Goal: Feedback & Contribution: Submit feedback/report problem

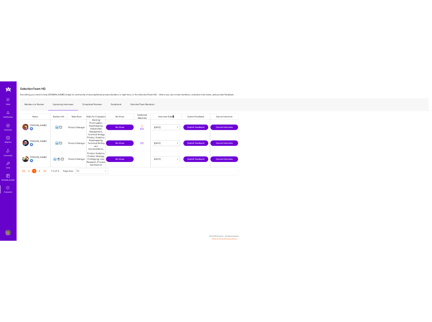
scroll to position [92, 437]
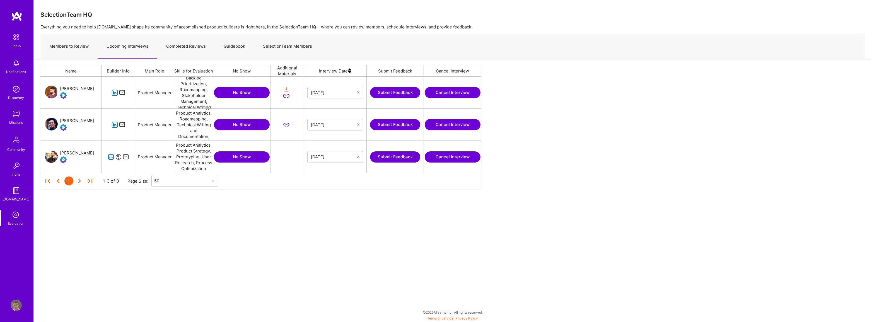
click at [393, 159] on button "Submit Feedback" at bounding box center [395, 156] width 50 height 11
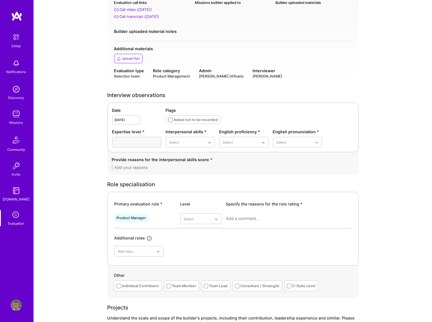
scroll to position [50, 0]
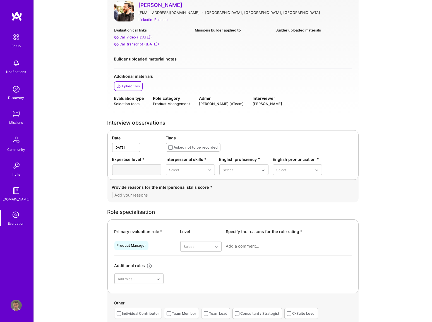
click at [157, 198] on textarea at bounding box center [233, 196] width 242 height 6
paste textarea "Mario came across as polite, well-spoken, and professionally mature. While his …"
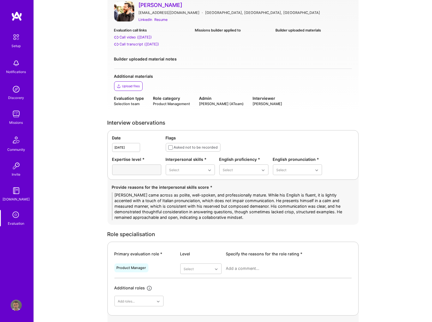
scroll to position [0, 0]
click at [172, 215] on textarea "Mario came across as polite, well-spoken, and professionally mature. While his …" at bounding box center [233, 207] width 242 height 28
click at [147, 201] on textarea "Mario came across as polite, well-spoken, and professionally mature. While his …" at bounding box center [233, 207] width 242 height 28
click at [209, 215] on textarea "Mario came across as polite, well-spoken, and professionally mature. While his …" at bounding box center [233, 207] width 242 height 28
type textarea "Mario came across as polite, well-spoken, and professionally mature. While his …"
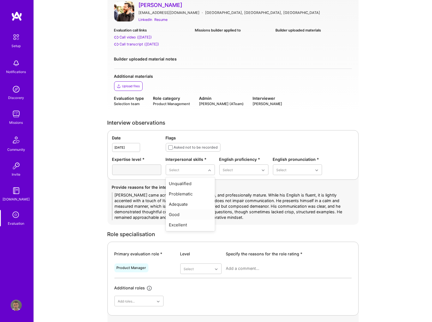
click at [187, 215] on div "Good" at bounding box center [190, 215] width 49 height 10
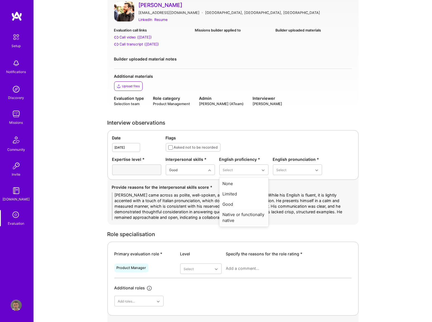
click at [244, 217] on div "Native or functionally native" at bounding box center [243, 218] width 49 height 16
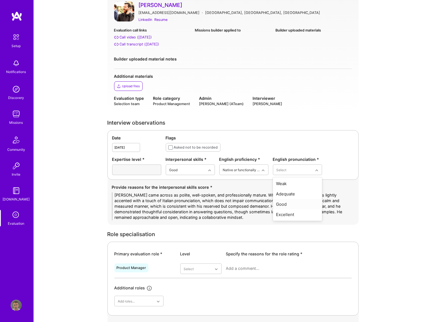
click at [290, 203] on div "Good" at bounding box center [297, 204] width 49 height 10
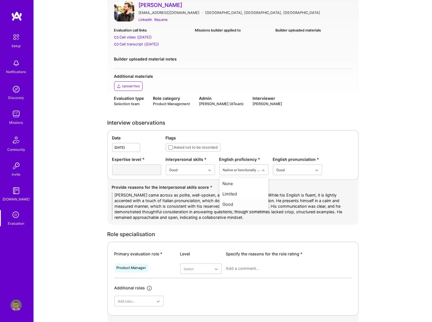
click at [340, 165] on div "Expertise level * Interpersonal skills * Good English proficiency * option Nati…" at bounding box center [233, 166] width 242 height 19
click at [251, 136] on div "Flags" at bounding box center [260, 138] width 188 height 6
click at [232, 205] on div "Good" at bounding box center [243, 204] width 49 height 10
drag, startPoint x: 235, startPoint y: 206, endPoint x: 239, endPoint y: 204, distance: 4.4
click at [236, 206] on div "Native or functionally native" at bounding box center [243, 207] width 49 height 16
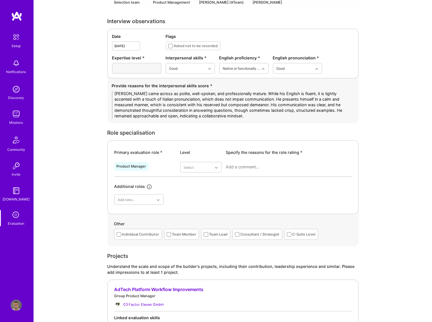
scroll to position [177, 0]
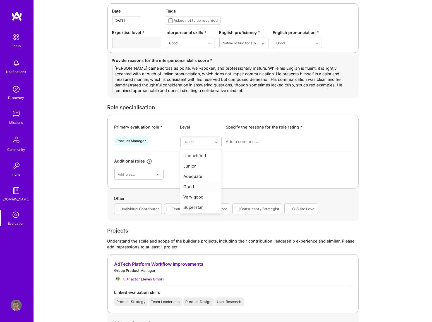
click at [200, 184] on div "Good" at bounding box center [200, 187] width 41 height 10
click at [242, 137] on div at bounding box center [289, 144] width 126 height 15
click at [244, 139] on textarea at bounding box center [289, 142] width 126 height 6
paste textarea "Mario is best suited for senior product management roles in growing tech compan…"
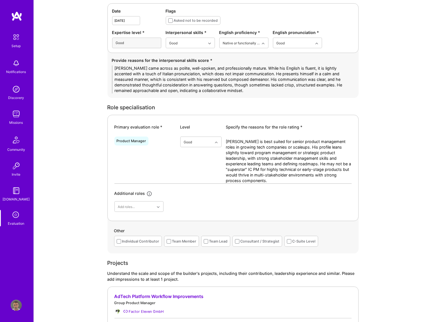
drag, startPoint x: 237, startPoint y: 141, endPoint x: 251, endPoint y: 139, distance: 13.5
click at [251, 139] on textarea "Mario is best suited for senior product management roles in growing tech compan…" at bounding box center [289, 161] width 126 height 45
drag, startPoint x: 248, startPoint y: 169, endPoint x: 251, endPoint y: 169, distance: 3.4
click at [251, 169] on textarea "Mario seems more suited for senior product management roles in growing tech com…" at bounding box center [289, 161] width 126 height 45
type textarea "[PERSON_NAME] seems more suited for senior product management roles in growing …"
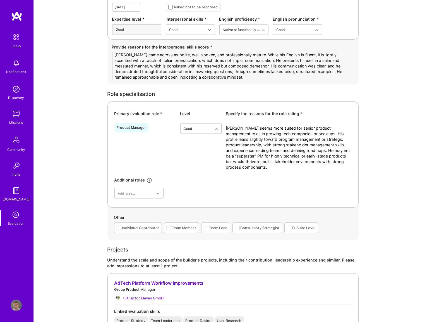
scroll to position [203, 0]
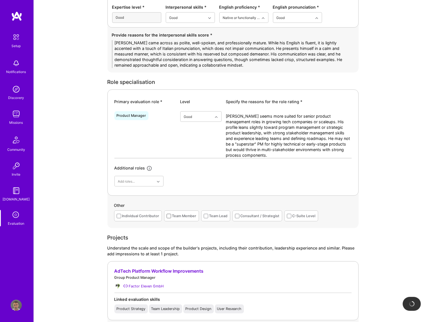
click at [169, 215] on span at bounding box center [169, 216] width 4 height 4
click at [0, 0] on input "checkbox" at bounding box center [0, 0] width 0 height 0
click at [207, 215] on div "Team Lead" at bounding box center [215, 216] width 29 height 11
click at [206, 214] on span at bounding box center [206, 216] width 4 height 4
click at [0, 0] on input "checkbox" at bounding box center [0, 0] width 0 height 0
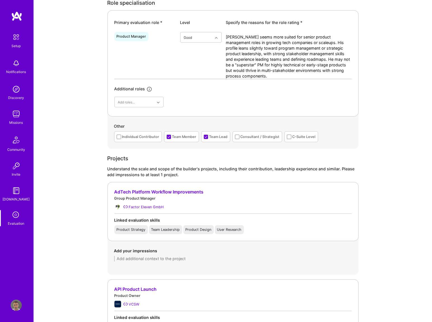
scroll to position [304, 0]
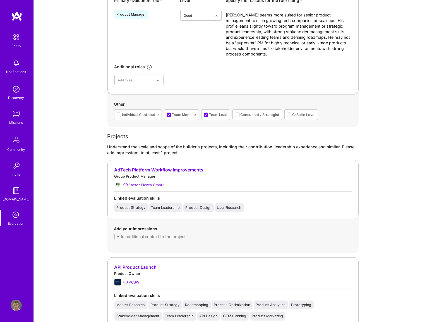
click at [140, 237] on textarea at bounding box center [233, 237] width 238 height 6
paste textarea "acted as a Group Product Manager, leading three teams and two PMs. He focused o…"
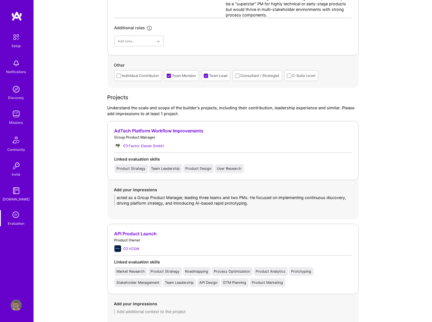
scroll to position [355, 0]
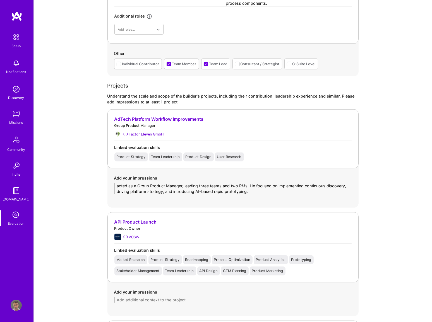
click at [118, 185] on textarea "acted as a Group Product Manager, leading three teams and two PMs. He focused o…" at bounding box center [233, 188] width 238 height 11
type textarea "Acted as a Group Product Manager, leading three teams and two PMs. He focused o…"
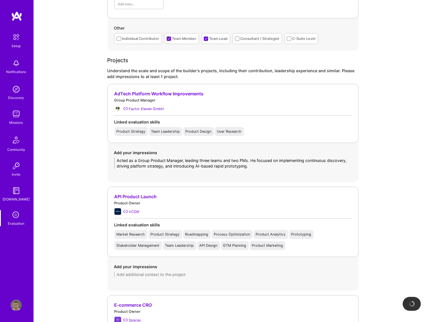
click at [139, 273] on textarea at bounding box center [233, 275] width 238 height 6
paste textarea "launched an API connector in a regulated InsurTech domain, dealing with sensiti…"
click at [118, 274] on textarea "launched an API connector in a regulated InsurTech domain, dealing with sensiti…" at bounding box center [233, 275] width 238 height 6
click at [350, 276] on textarea "Launched an API connector in a regulated InsurTech domain, dealing with sensiti…" at bounding box center [233, 275] width 238 height 6
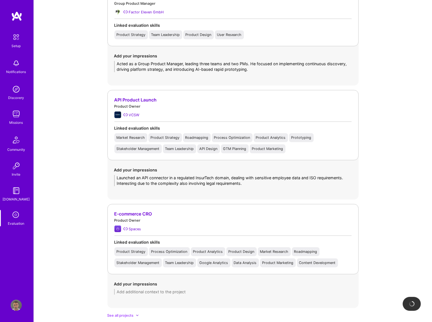
scroll to position [482, 0]
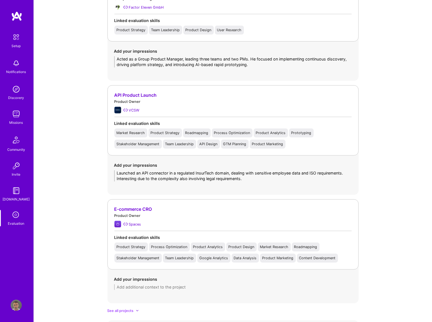
type textarea "Launched an API connector in a regulated InsurTech domain, dealing with sensiti…"
click at [167, 287] on textarea at bounding box center [233, 288] width 238 height 6
paste textarea "led e-commerce optimization efforts during the pandemic, applying A/B testing t…"
drag, startPoint x: 118, startPoint y: 285, endPoint x: 112, endPoint y: 288, distance: 6.6
click at [116, 286] on textarea "led e-commerce optimization efforts during the pandemic, applying A/B testing t…" at bounding box center [233, 288] width 238 height 6
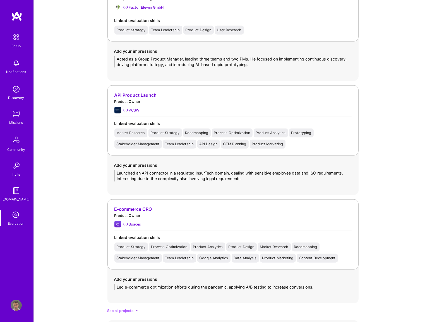
type textarea "Led e-commerce optimization efforts during the pandemic, applying A/B testing t…"
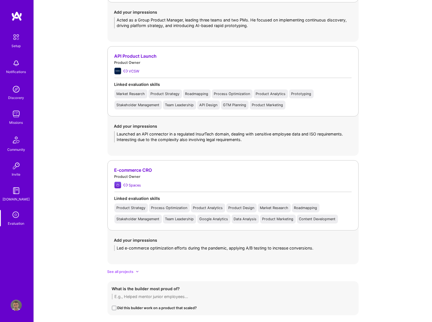
scroll to position [533, 0]
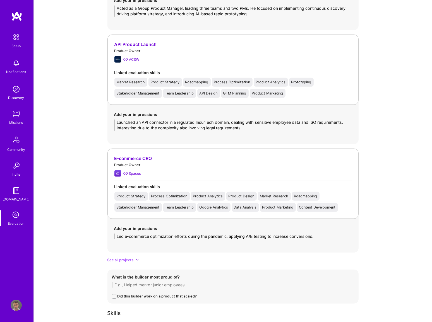
drag, startPoint x: 136, startPoint y: 258, endPoint x: 133, endPoint y: 256, distance: 3.6
click at [136, 259] on icon at bounding box center [137, 260] width 3 height 3
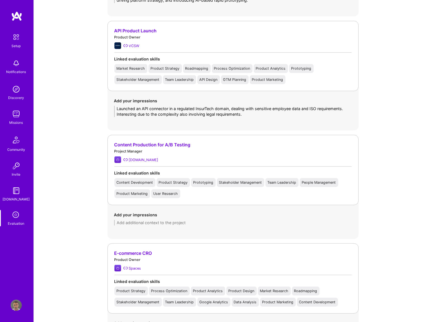
scroll to position [558, 0]
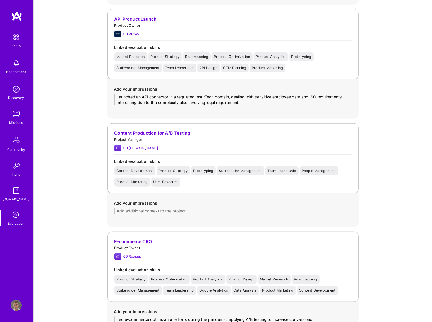
click at [134, 209] on textarea at bounding box center [233, 211] width 238 height 6
paste textarea "upported the launch of digital travel guides, leading content and photo engagem…"
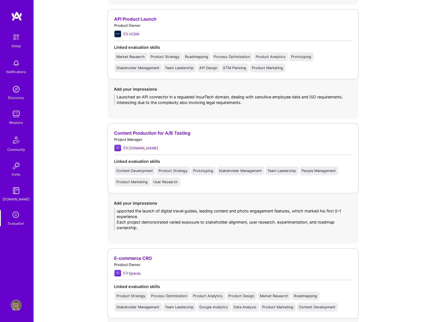
scroll to position [0, 0]
click at [117, 211] on textarea "upported the launch of digital travel guides, leading content and photo engagem…" at bounding box center [233, 219] width 238 height 22
drag, startPoint x: 117, startPoint y: 222, endPoint x: 150, endPoint y: 218, distance: 32.9
click at [144, 219] on textarea "Supported the launch of digital travel guides, leading content and photo engage…" at bounding box center [233, 219] width 238 height 22
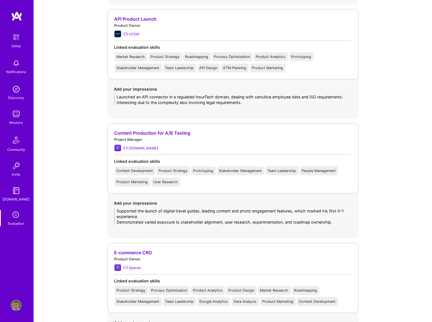
drag, startPoint x: 145, startPoint y: 221, endPoint x: 157, endPoint y: 220, distance: 11.4
click at [157, 220] on textarea "Supported the launch of digital travel guides, leading content and photo engage…" at bounding box center [233, 216] width 238 height 17
drag, startPoint x: 327, startPoint y: 223, endPoint x: 114, endPoint y: 220, distance: 213.2
click at [114, 220] on div "Add your impressions Supported the launch of digital travel guides, leading con…" at bounding box center [232, 213] width 251 height 38
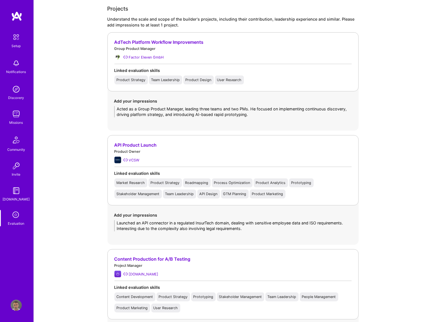
scroll to position [431, 0]
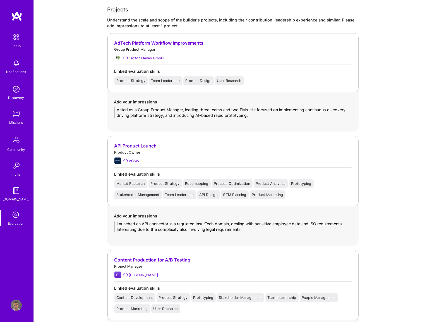
type textarea "Supported the launch of digital travel guides, leading content and photo engage…"
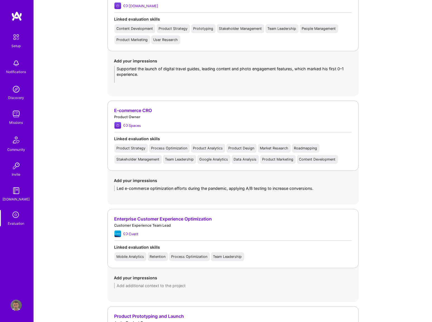
scroll to position [735, 0]
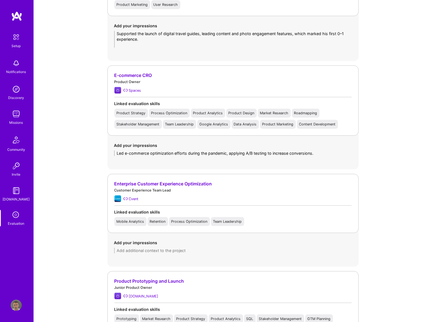
drag, startPoint x: 317, startPoint y: 151, endPoint x: 117, endPoint y: 155, distance: 199.5
click at [117, 155] on textarea "Led e-commerce optimization efforts during the pandemic, applying A/B testing t…" at bounding box center [233, 154] width 238 height 6
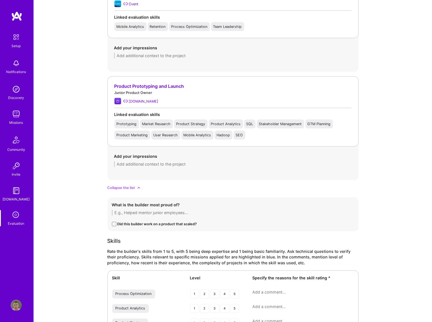
scroll to position [913, 0]
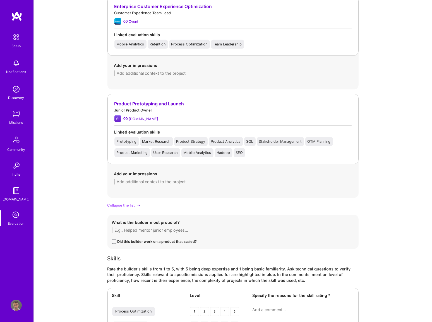
click at [160, 231] on textarea at bounding box center [233, 231] width 242 height 6
click at [297, 228] on textarea "Mario highlighted two achievements as the ones he was most proud of, for differ…" at bounding box center [233, 231] width 242 height 6
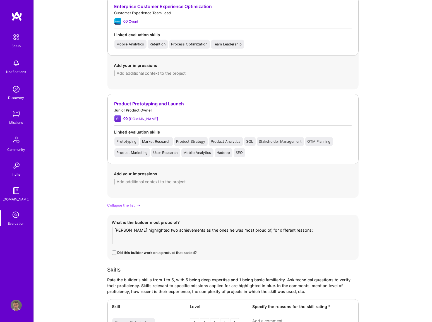
paste textarea "Mario is most proud of two achievements: Digital Travel Guides at Booking.com: …"
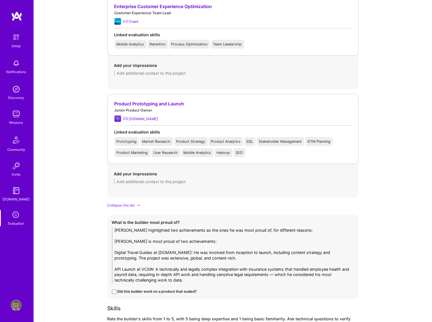
drag, startPoint x: 195, startPoint y: 241, endPoint x: 116, endPoint y: 237, distance: 78.8
click at [111, 241] on div "What is the builder most proud of? Mario highlighted two achievements as the on…" at bounding box center [232, 257] width 251 height 84
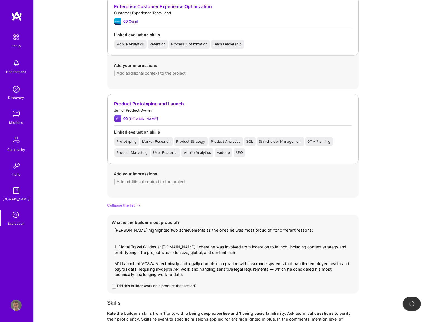
drag, startPoint x: 237, startPoint y: 252, endPoint x: 138, endPoint y: 254, distance: 98.8
click at [138, 254] on textarea "Mario highlighted two achievements as the ones he was most proud of, for differ…" at bounding box center [233, 253] width 242 height 50
click at [116, 262] on textarea "Mario highlighted two achievements as the ones he was most proud of, for differ…" at bounding box center [233, 253] width 242 height 50
click at [115, 262] on textarea "Mario highlighted two achievements as the ones he was most proud of, for differ…" at bounding box center [233, 253] width 242 height 50
click at [148, 236] on textarea "Mario highlighted two achievements as the ones he was most proud of, for differ…" at bounding box center [233, 253] width 242 height 50
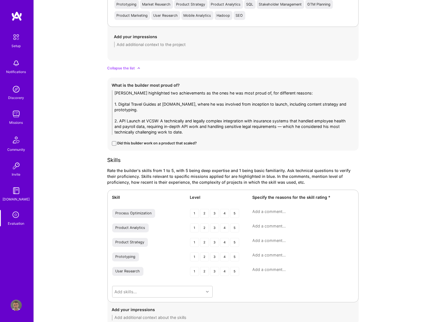
scroll to position [1065, 0]
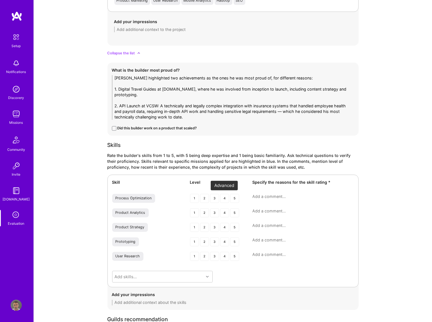
type textarea "[PERSON_NAME] highlighted two achievements as the ones he was most proud of, fo…"
click at [223, 198] on div "4" at bounding box center [224, 198] width 9 height 9
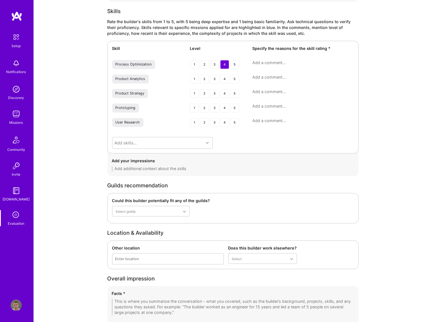
scroll to position [1217, 0]
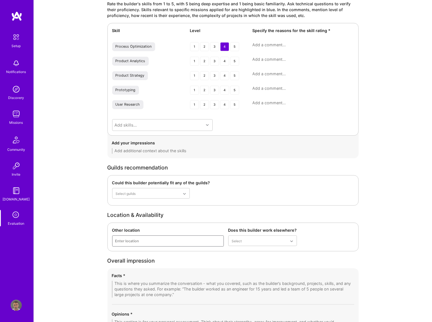
click at [193, 238] on div "Enter location" at bounding box center [167, 241] width 111 height 11
type input "neth"
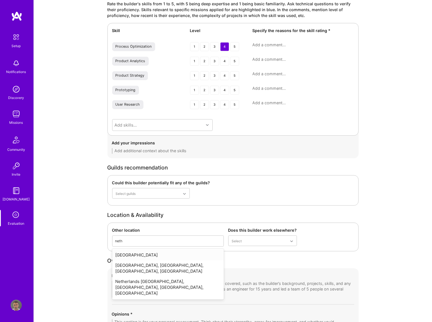
click at [153, 254] on div "[GEOGRAPHIC_DATA]" at bounding box center [168, 255] width 112 height 10
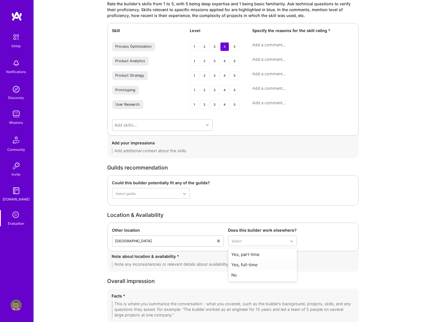
click at [244, 263] on div "Yes, full-time" at bounding box center [262, 265] width 69 height 10
click at [178, 264] on textarea at bounding box center [233, 265] width 242 height 6
paste textarea "Free after September onwards, looking for freelance commitments, Loves AI. Open…"
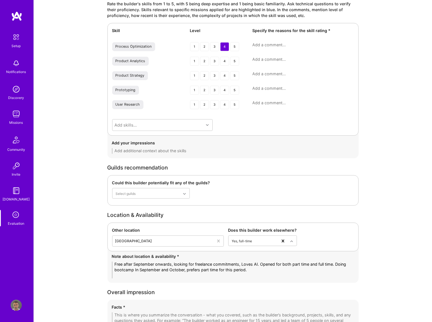
click at [123, 263] on textarea "Free after September onwards, looking for freelance commitments, Loves AI. Open…" at bounding box center [233, 270] width 242 height 17
drag, startPoint x: 172, startPoint y: 262, endPoint x: 262, endPoint y: 268, distance: 89.7
click at [262, 268] on textarea "Free after September onwards, looking for freelance commitments, Loves AI. Open…" at bounding box center [233, 270] width 242 height 17
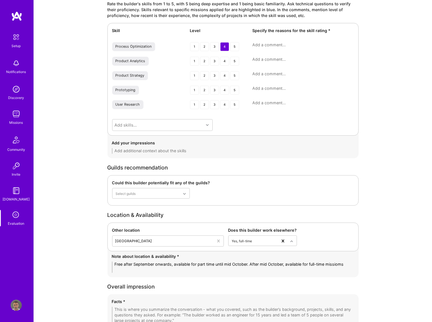
click at [208, 262] on textarea "Free after September onwards, available for part time until mid October. After …" at bounding box center [233, 267] width 242 height 11
type textarea "Free after September onwards, available for part-time until mid October. After …"
click at [158, 126] on div "Add skills..." at bounding box center [157, 124] width 91 height 11
click at [221, 45] on div "4" at bounding box center [224, 46] width 9 height 9
click at [223, 71] on div "4" at bounding box center [224, 75] width 9 height 9
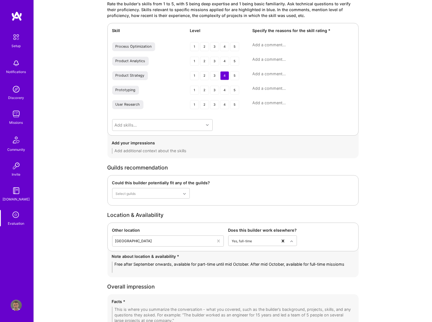
click at [267, 74] on textarea at bounding box center [302, 74] width 101 height 6
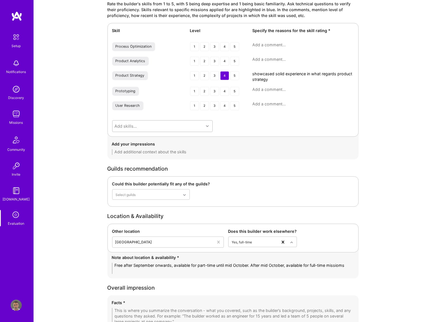
type textarea "showcased solid experience in what regards product strategy"
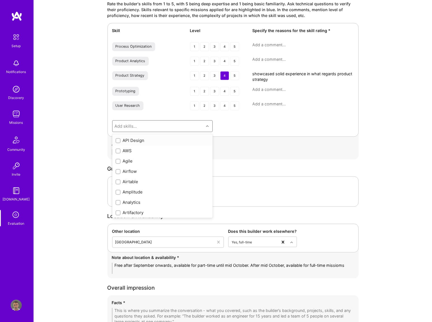
click at [165, 124] on div "Add skills..." at bounding box center [157, 126] width 91 height 11
type input "sta"
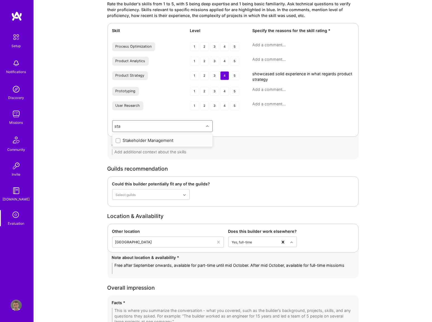
click at [159, 139] on div "Stakeholder Management" at bounding box center [163, 141] width 94 height 6
checkbox input "true"
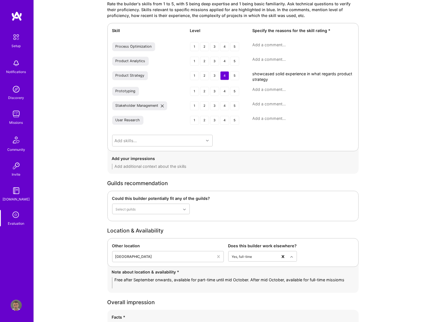
click at [256, 104] on textarea at bounding box center [302, 104] width 101 height 6
paste textarea "Strong examples of managing C-level conflict diplomatically (e.g., with Factor …"
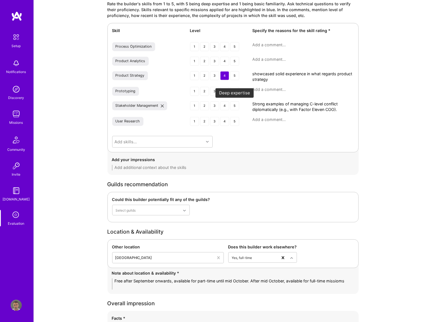
type textarea "Strong examples of managing C-level conflict diplomatically (e.g., with Factor …"
click at [223, 106] on div "4" at bounding box center [224, 105] width 9 height 9
click at [154, 140] on div "Add skills..." at bounding box center [157, 141] width 91 height 11
type input "road"
click at [147, 154] on div "Roadmapping" at bounding box center [163, 156] width 94 height 6
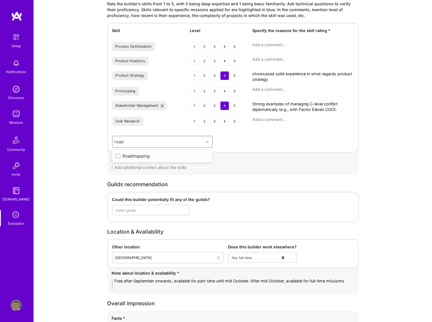
checkbox input "true"
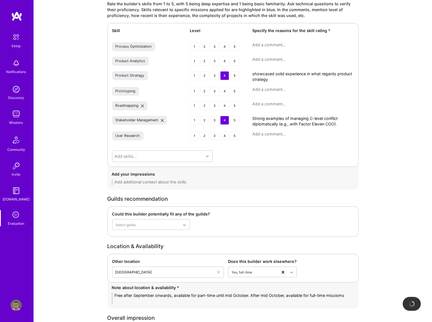
click at [271, 133] on textarea at bounding box center [302, 134] width 101 height 6
paste textarea "Demonstrated through leading roadmap at VCSW and Spaces, although lacked sharp …"
type textarea "Demonstrated through leading roadmap at VCSW and Spaces, although lacked sharp …"
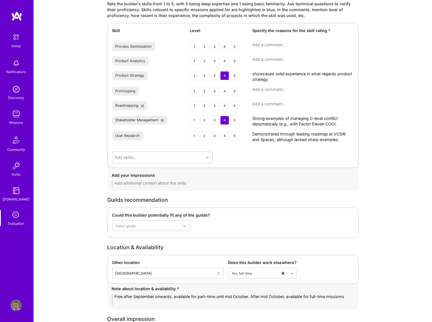
drag, startPoint x: 341, startPoint y: 139, endPoint x: 251, endPoint y: 132, distance: 89.9
click at [251, 132] on div "User Research 1 2 3 4 5 Demonstrated through leading roadmap at VCSW and Spaces…" at bounding box center [233, 136] width 242 height 11
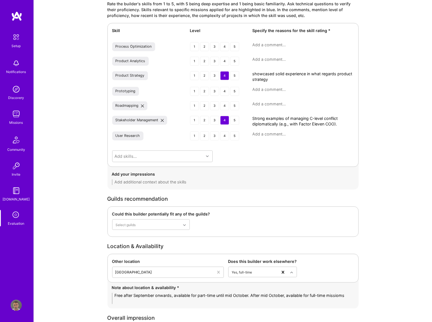
click at [259, 102] on textarea at bounding box center [302, 104] width 101 height 6
paste textarea "Demonstrated through leading roadmap at VCSW and Spaces, although lacked sharp …"
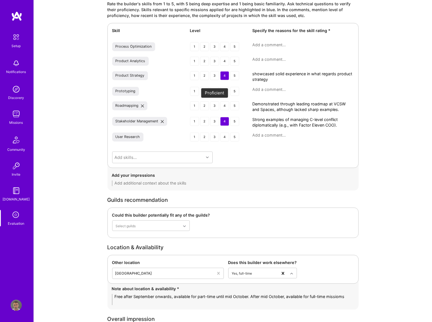
click at [213, 105] on div "3" at bounding box center [214, 105] width 9 height 9
click at [340, 109] on textarea "Demonstrated through leading roadmap at VCSW and Spaces, although lacked sharp …" at bounding box center [302, 106] width 101 height 11
paste textarea "Experience prioritizing based on CRO, revenue, and client impact; thoughtful ap…"
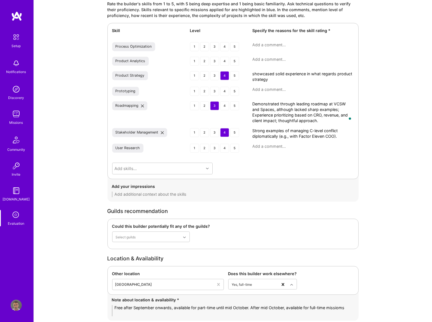
click at [276, 120] on textarea "Demonstrated through leading roadmap at VCSW and Spaces, although lacked sharp …" at bounding box center [302, 112] width 101 height 22
click at [296, 121] on textarea "Demonstrated through leading roadmap at VCSW and Spaces, although lacked sharp …" at bounding box center [302, 112] width 101 height 22
type textarea "Demonstrated through leading roadmap at VCSW and Spaces, although lacked sharp …"
click at [280, 72] on textarea "showcased solid experience in what regards product strategy" at bounding box center [302, 76] width 101 height 11
click at [298, 131] on textarea "Strong examples of managing C-level conflict diplomatically (e.g., with Factor …" at bounding box center [302, 133] width 101 height 11
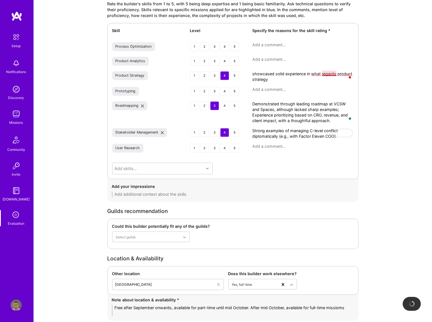
click at [328, 69] on div "Skill Level Specify the reasons for the skill rating * Process Optimization 1 2…" at bounding box center [232, 101] width 251 height 156
click at [328, 72] on textarea "showcased solid experience in what regards product strategy" at bounding box center [302, 76] width 101 height 11
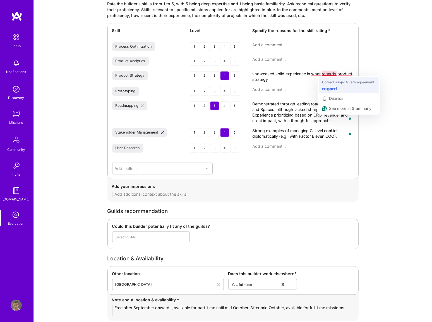
type textarea "showcased solid experience in what regard product strategy"
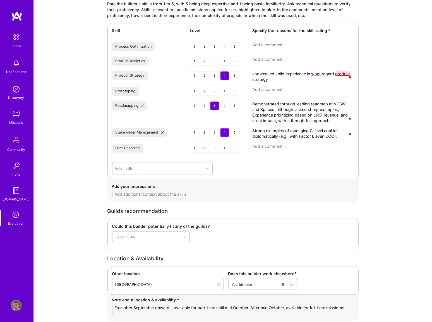
click at [343, 72] on textarea "showcased solid experience in what regard product strategy" at bounding box center [302, 76] width 101 height 11
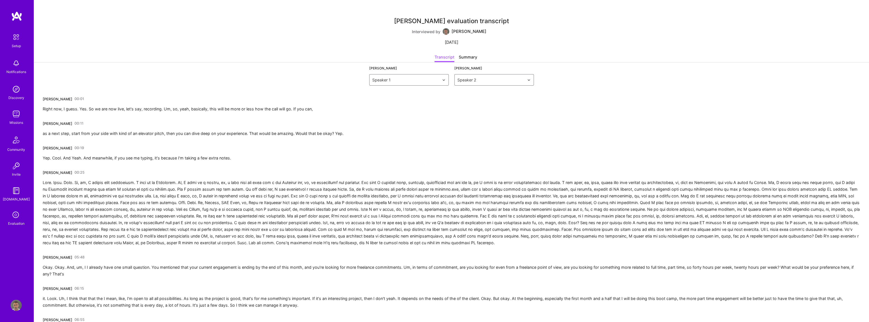
click at [136, 58] on div "Transcript Summary" at bounding box center [451, 58] width 835 height 8
click at [45, 98] on div "[PERSON_NAME]" at bounding box center [58, 99] width 30 height 6
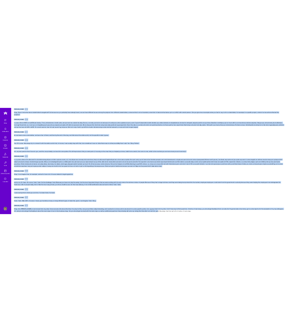
scroll to position [1191, 0]
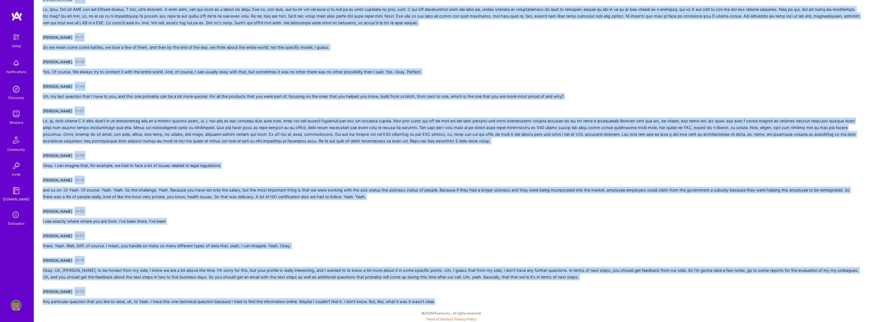
drag, startPoint x: 43, startPoint y: 98, endPoint x: 446, endPoint y: 300, distance: 450.4
copy div "Tiago Santos 00:01 Right now, I guess. Yes. So we are now live, let's say, reco…"
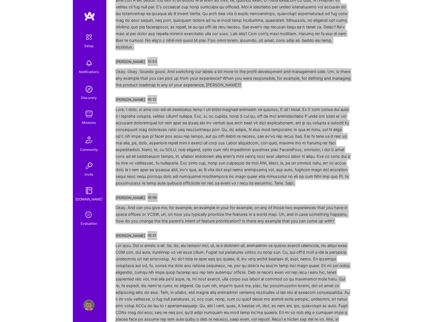
scroll to position [944, 0]
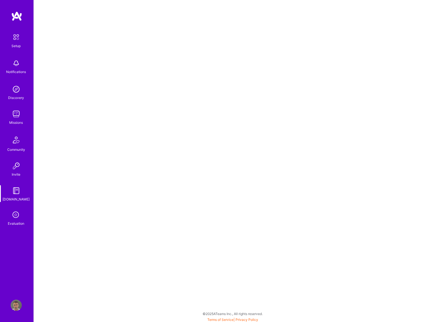
click at [18, 215] on icon at bounding box center [16, 215] width 11 height 11
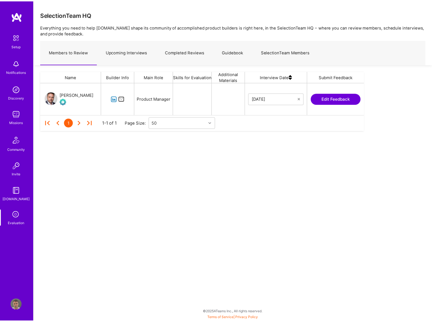
scroll to position [28, 323]
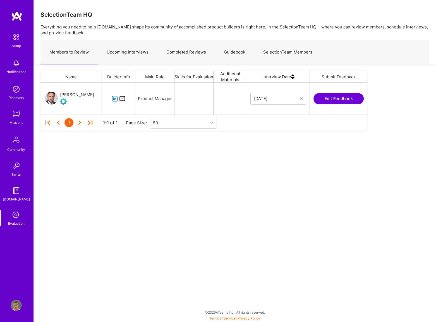
click at [233, 53] on link "Guidebook" at bounding box center [234, 52] width 39 height 24
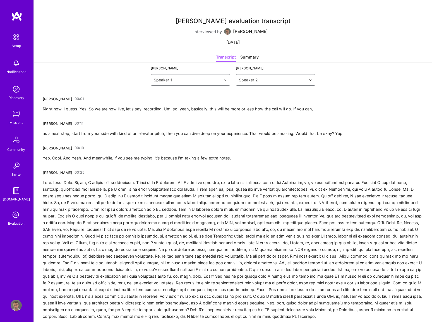
scroll to position [944, 0]
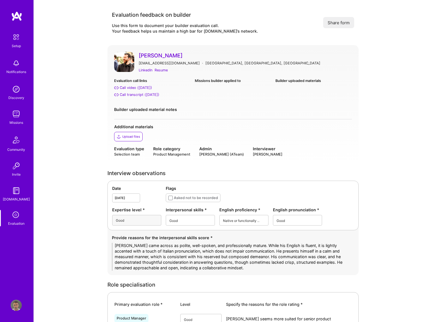
scroll to position [1346, 0]
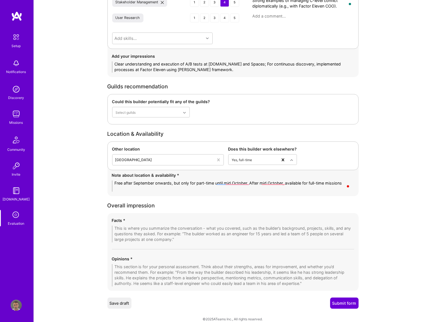
type textarea "Free after September onwards, but only for part-time until mid October. After m…"
click at [198, 235] on textarea at bounding box center [233, 234] width 242 height 17
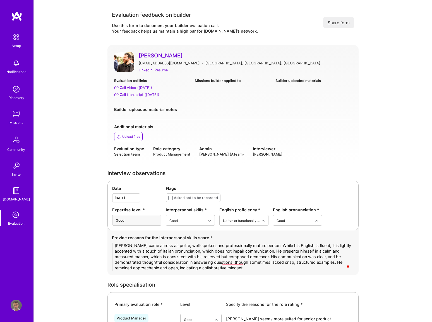
scroll to position [86, 0]
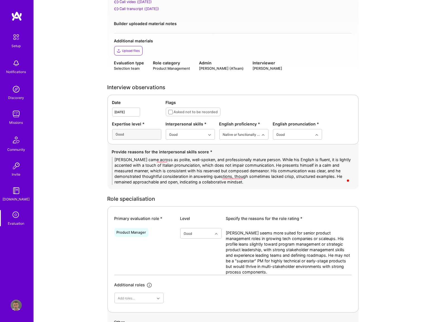
click at [157, 160] on textarea "[PERSON_NAME] came across as polite, well-spoken, and professionally mature per…" at bounding box center [233, 171] width 242 height 28
